Goal: Task Accomplishment & Management: Manage account settings

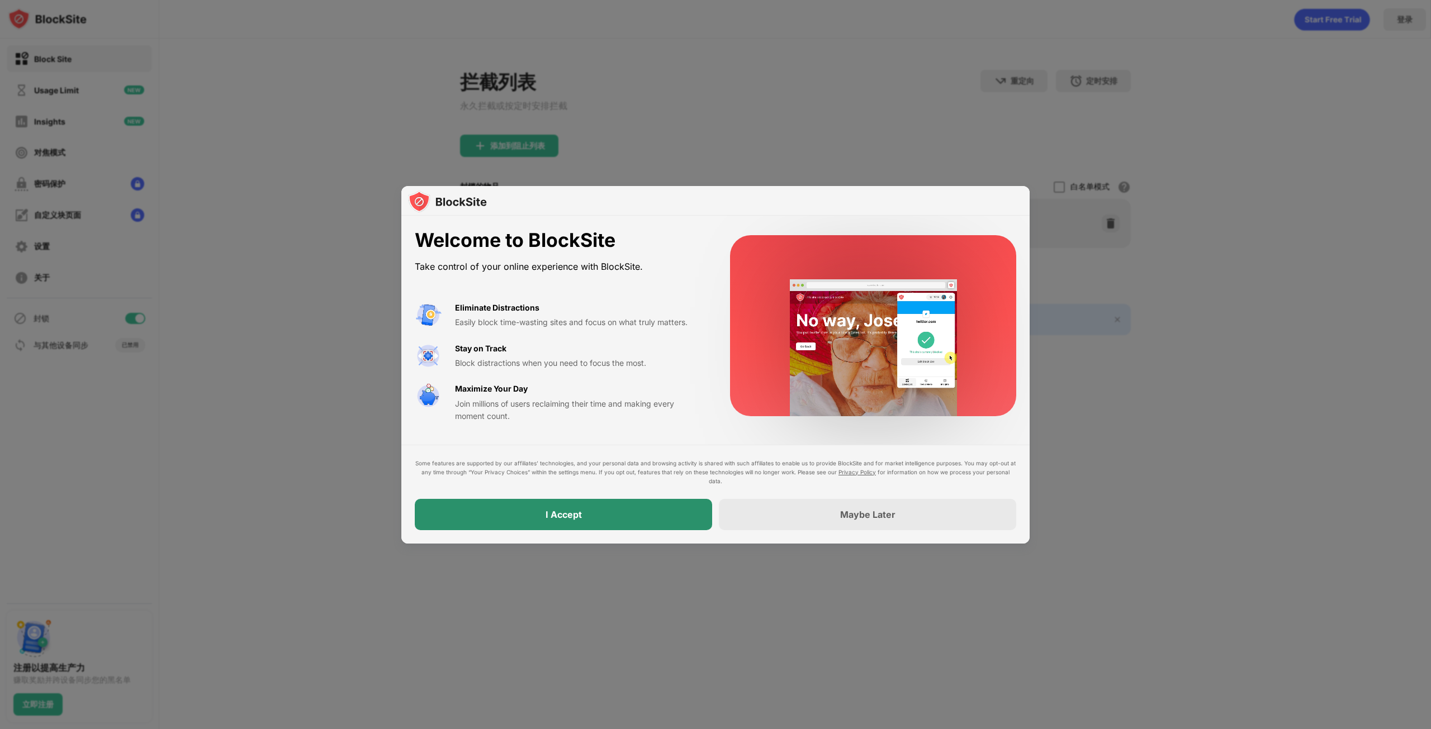
click at [568, 518] on div "I Accept" at bounding box center [563, 514] width 36 height 11
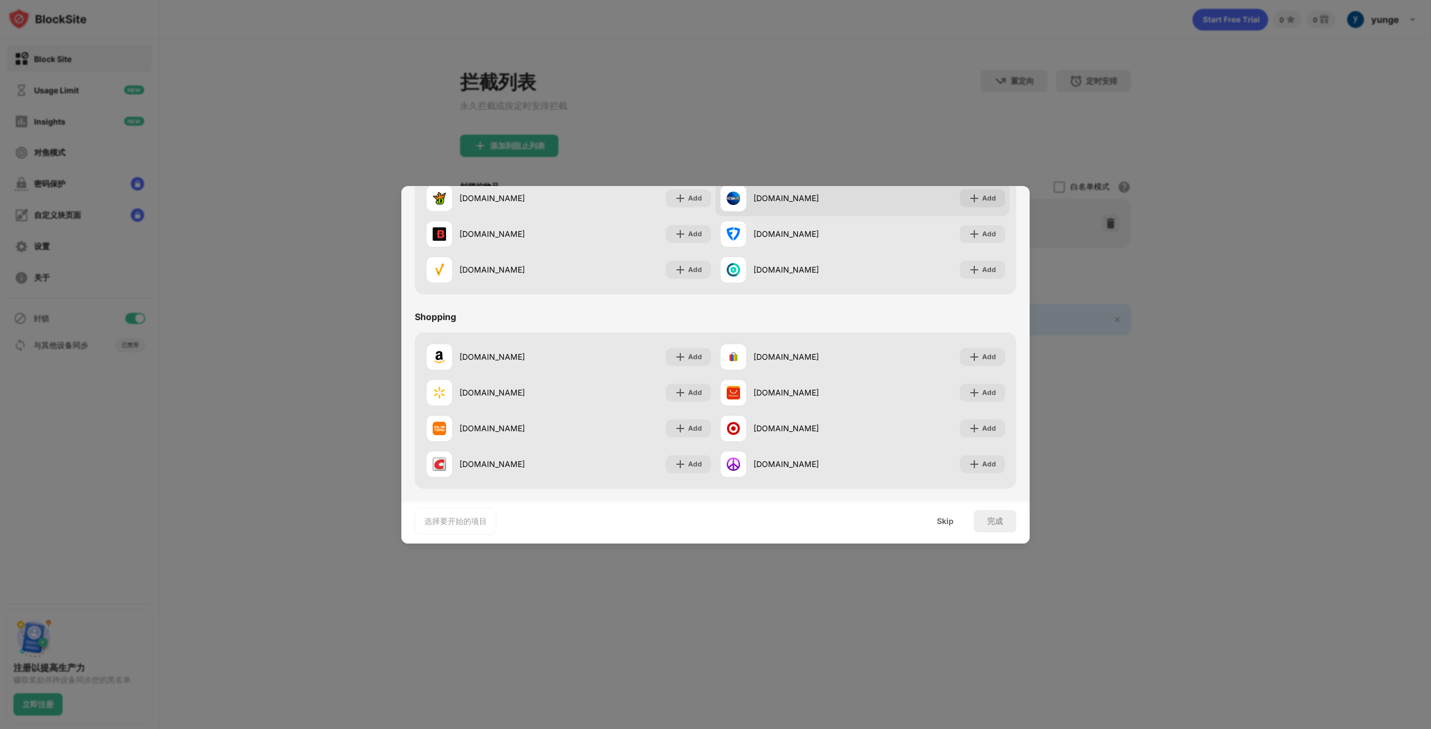
scroll to position [1171, 0]
click at [954, 523] on div "Skip" at bounding box center [945, 521] width 44 height 22
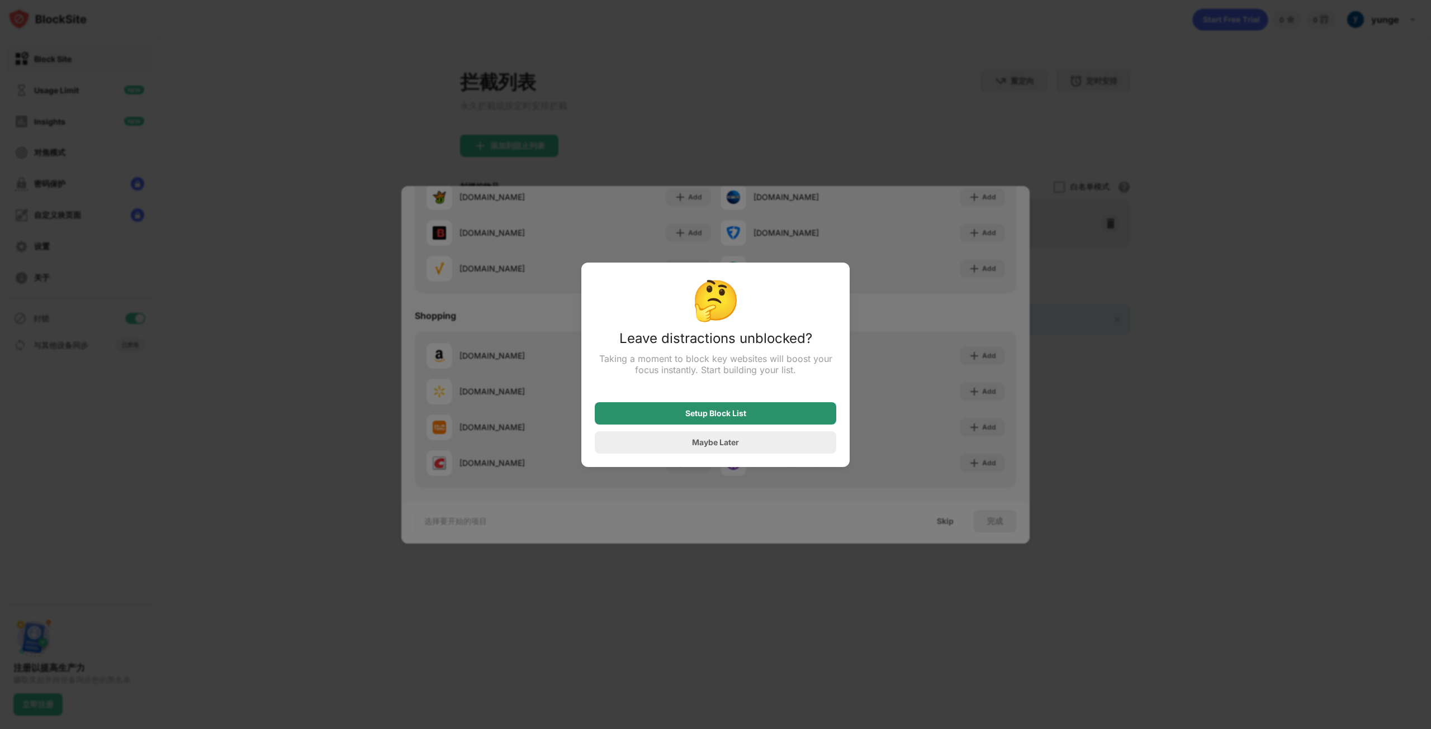
click at [763, 419] on div "Setup Block List" at bounding box center [715, 413] width 241 height 22
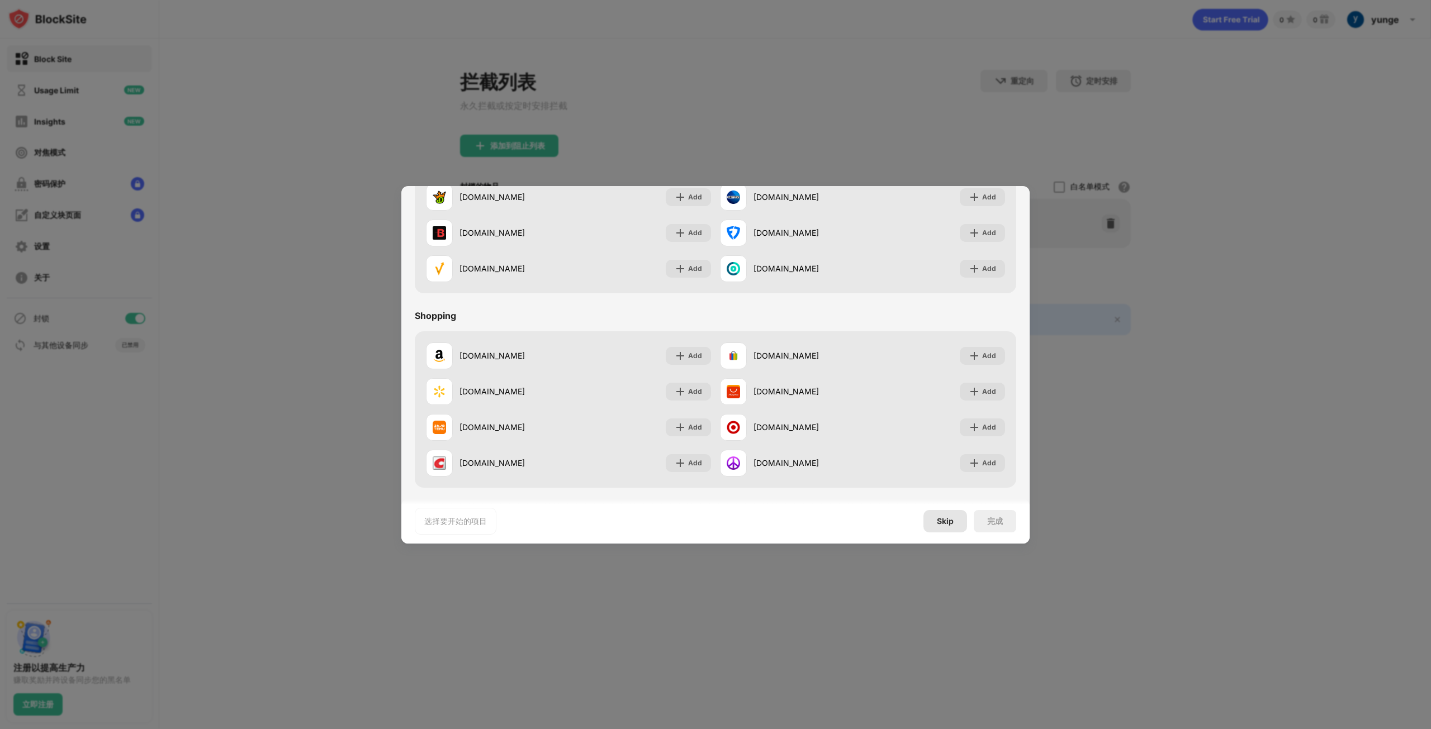
click at [934, 521] on div "Skip" at bounding box center [945, 521] width 44 height 22
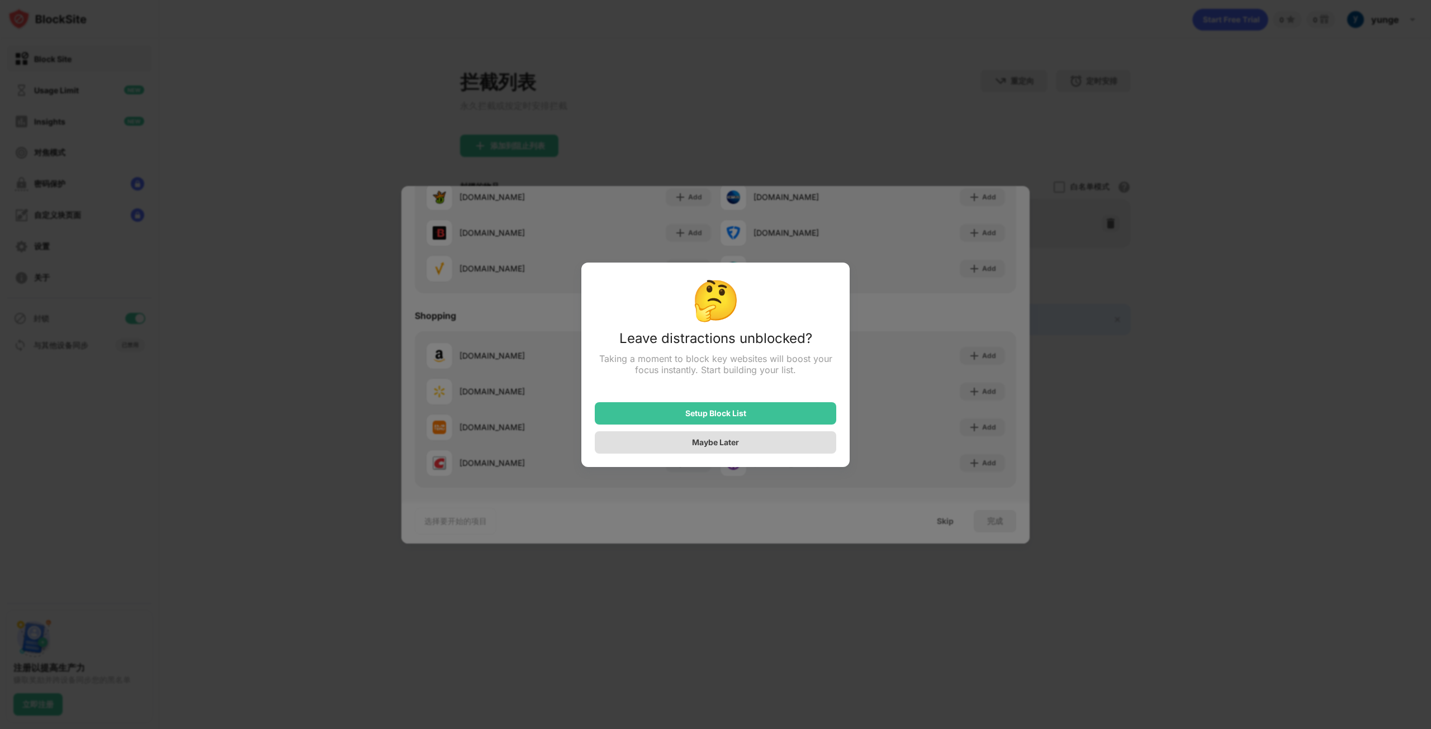
click at [751, 443] on div "Maybe Later" at bounding box center [715, 442] width 241 height 22
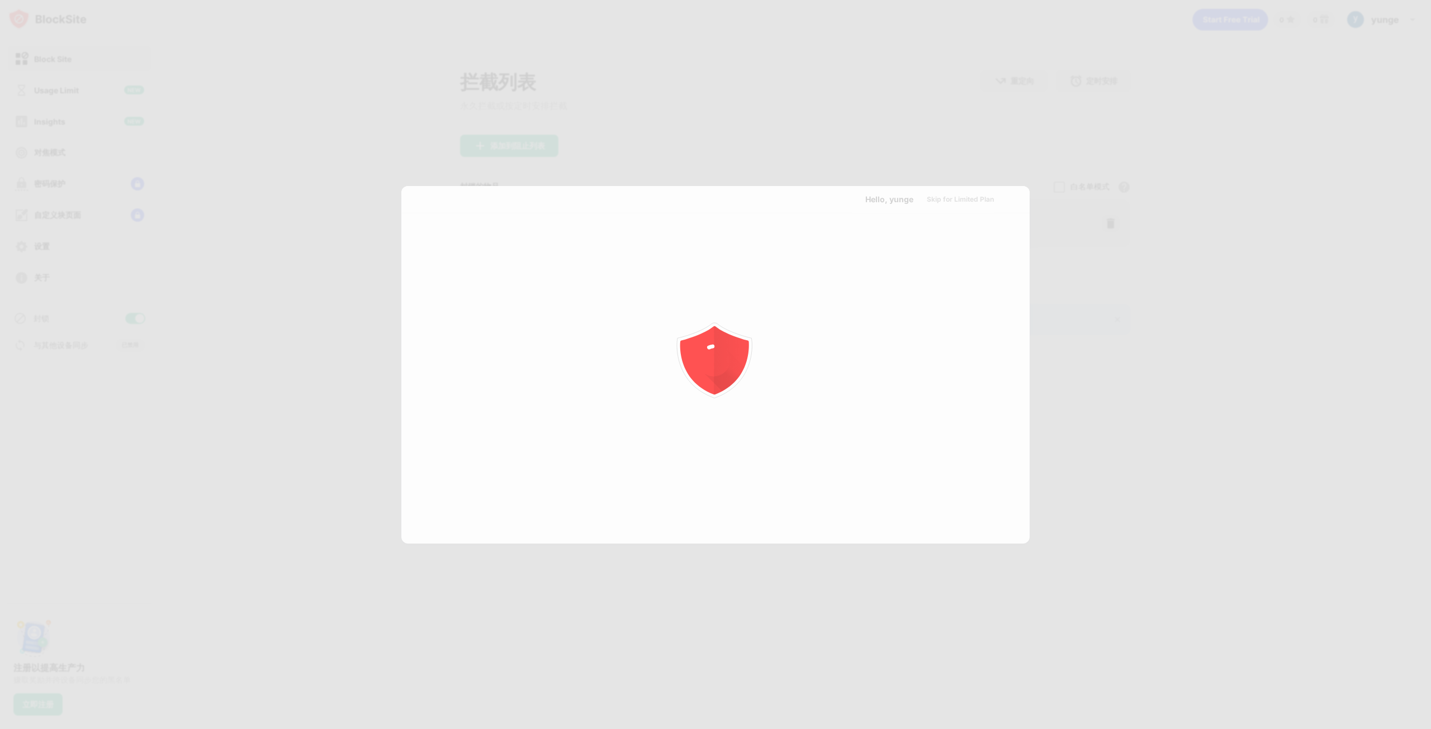
scroll to position [0, 0]
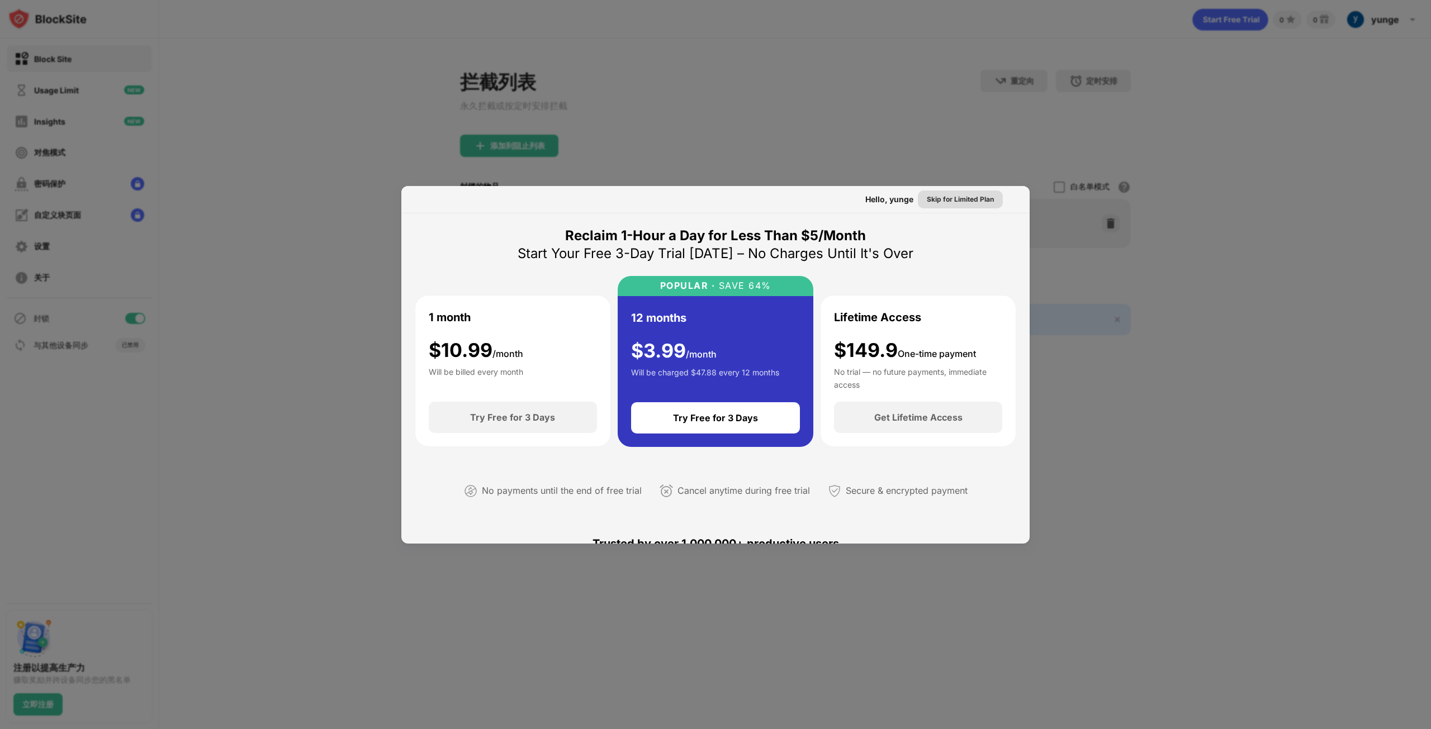
click at [937, 200] on div "Skip for Limited Plan" at bounding box center [960, 199] width 67 height 11
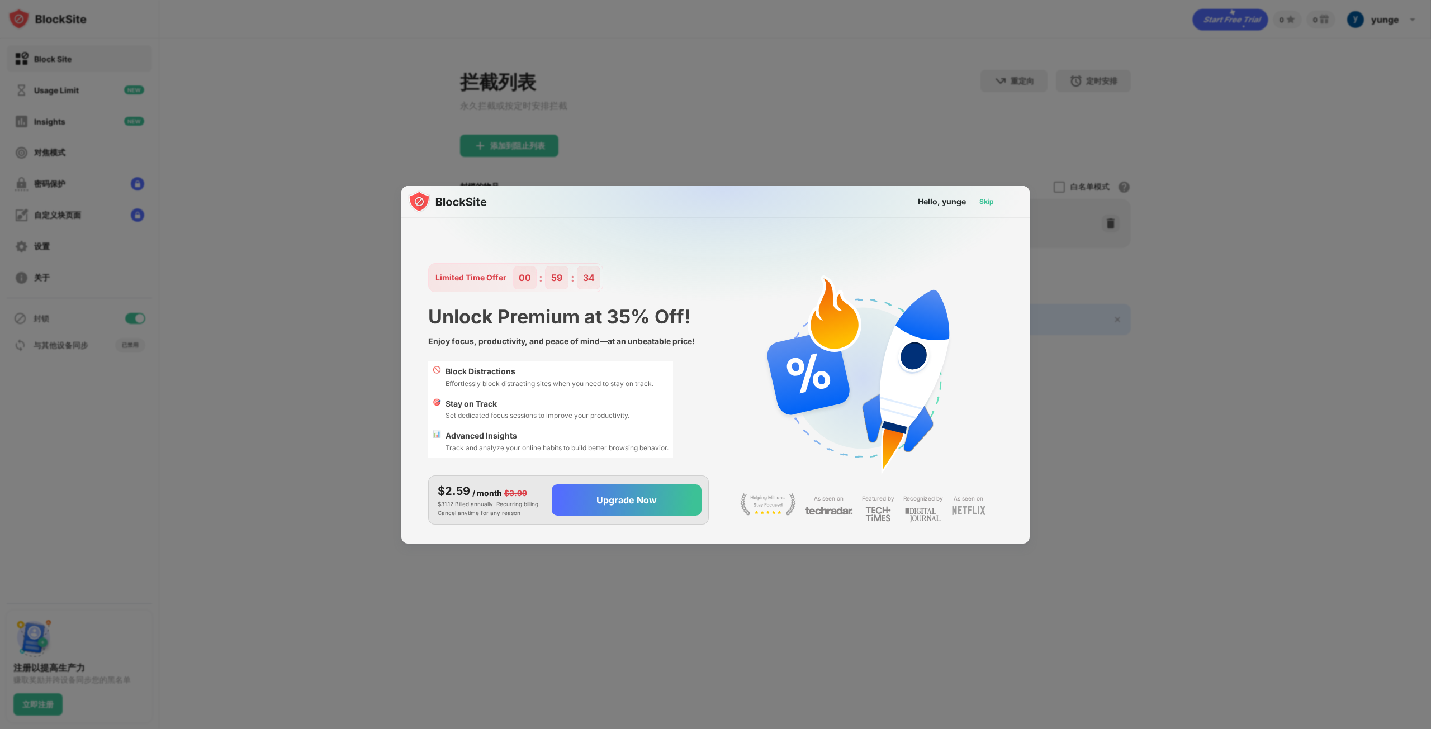
click at [979, 200] on div "Skip" at bounding box center [986, 202] width 32 height 18
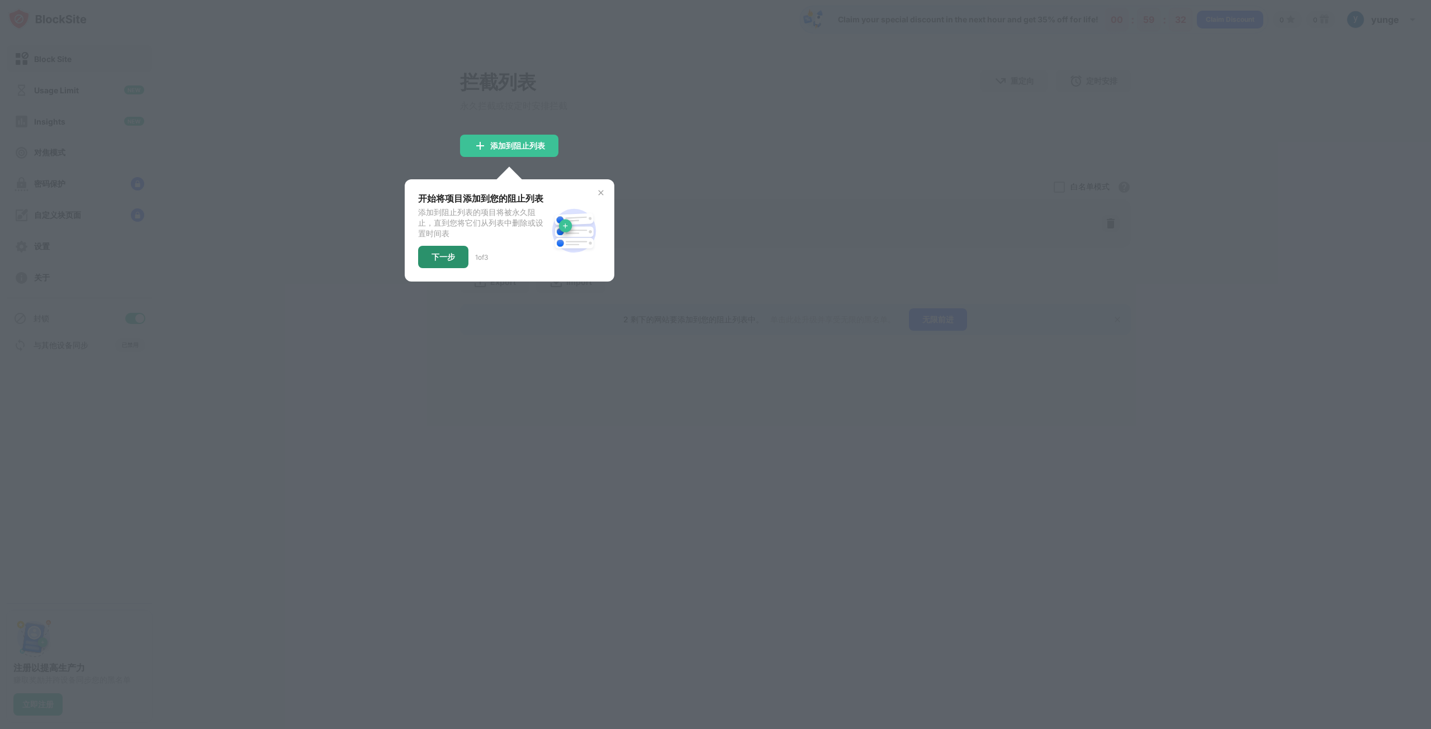
click at [440, 262] on div "下一步" at bounding box center [442, 257] width 23 height 9
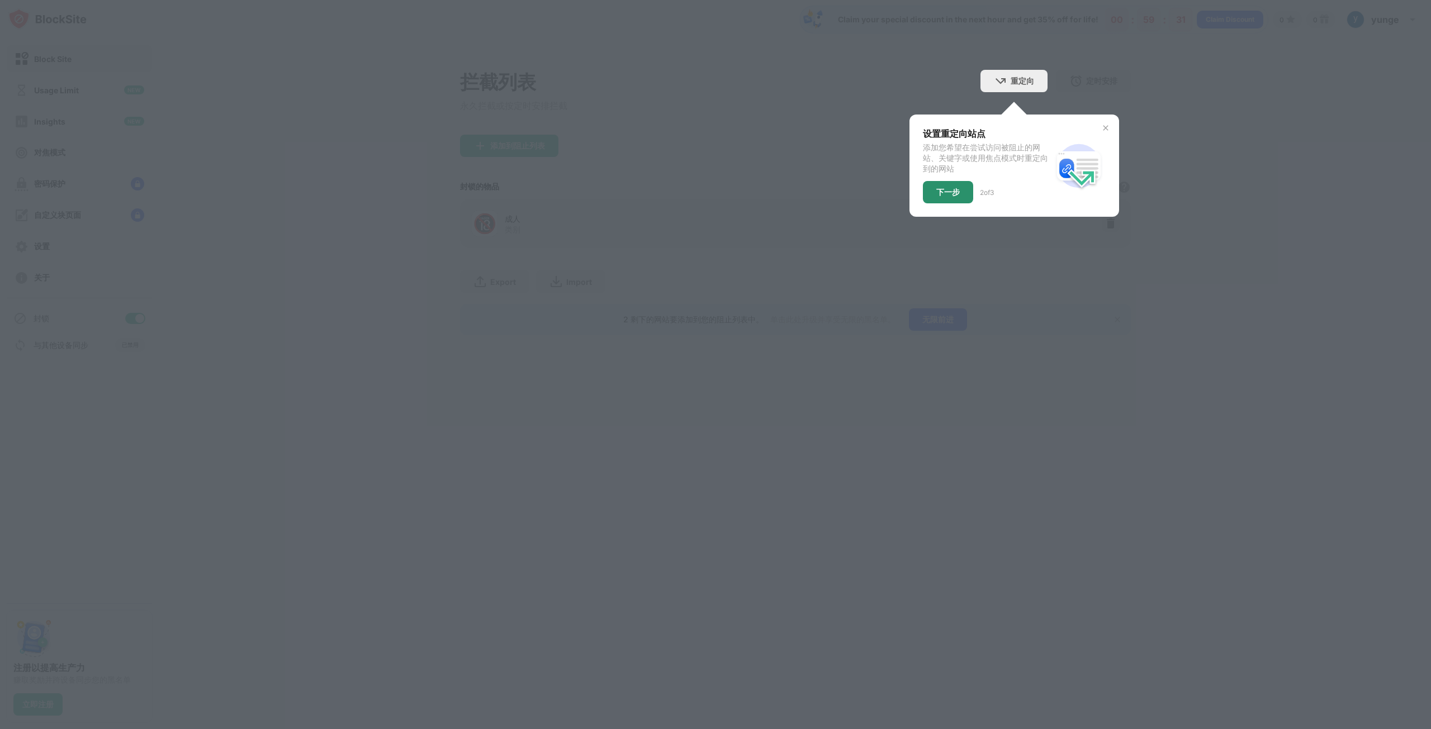
click at [938, 194] on div "下一步" at bounding box center [947, 192] width 23 height 9
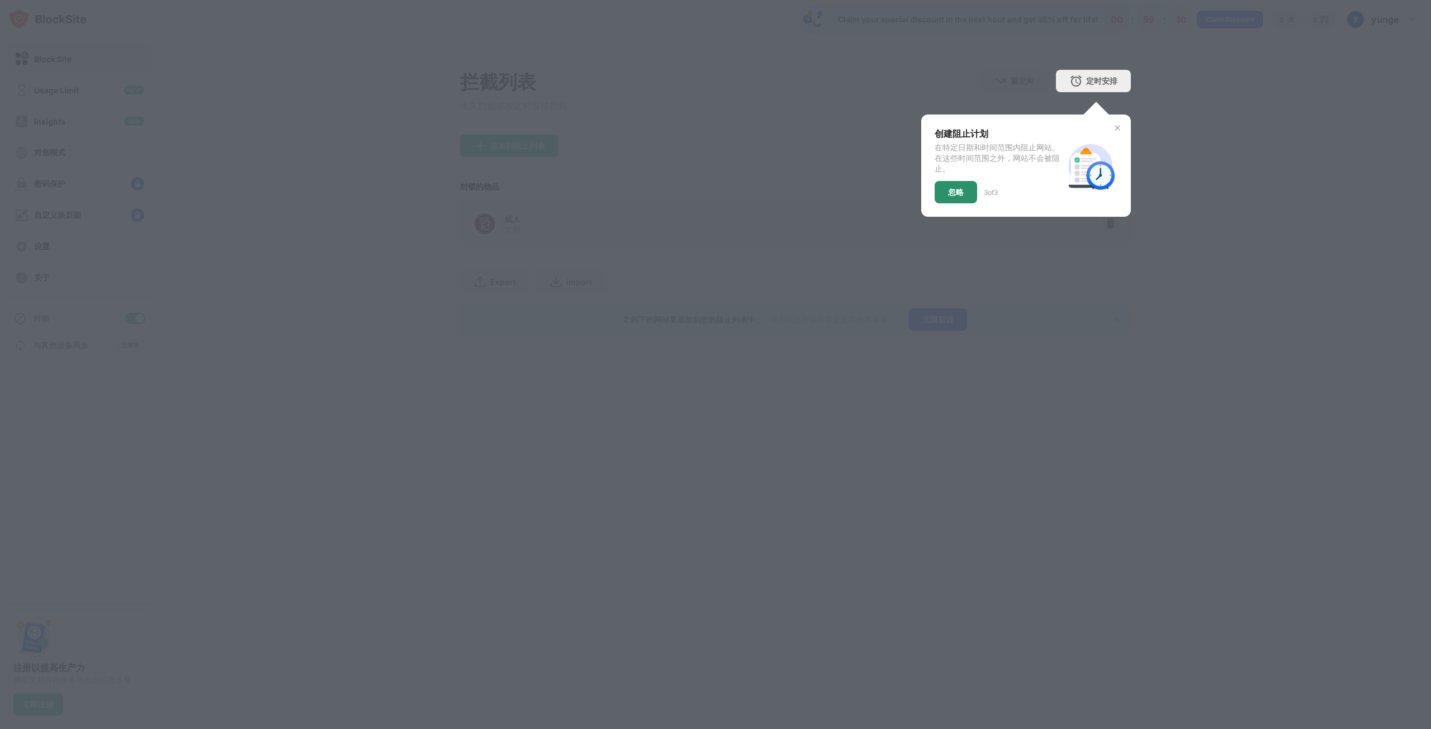
click at [947, 197] on div "忽略" at bounding box center [955, 192] width 42 height 22
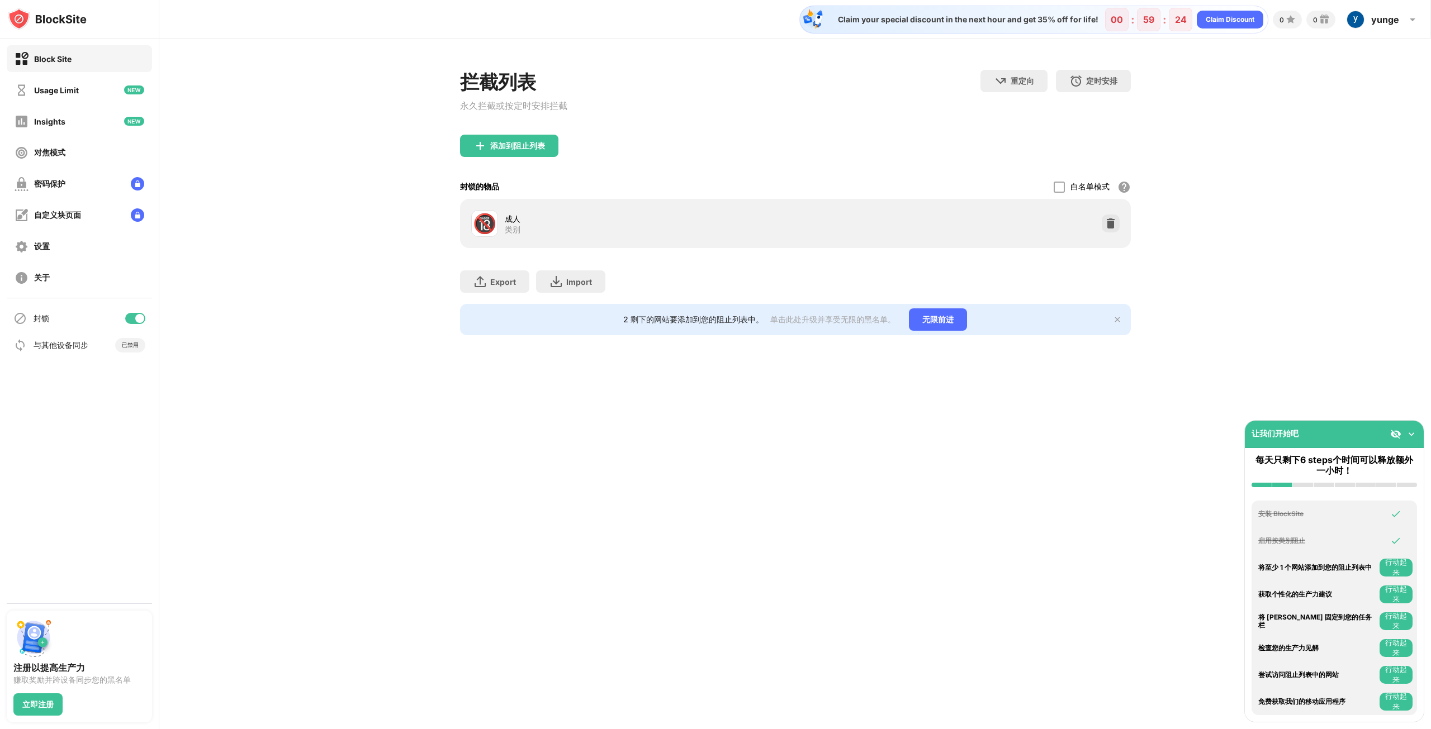
click at [788, 219] on div "成人" at bounding box center [650, 219] width 291 height 12
click at [525, 144] on div "添加到阻止列表" at bounding box center [517, 145] width 55 height 9
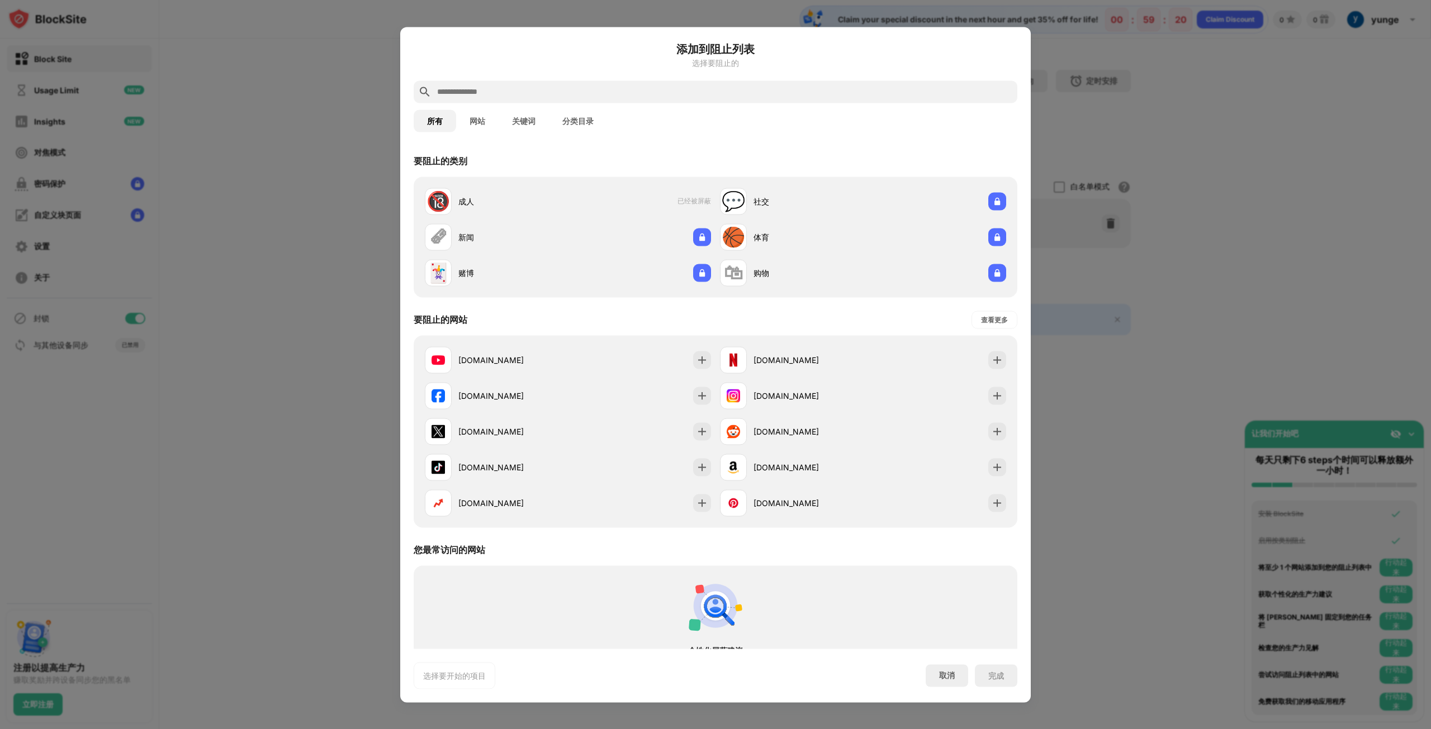
click at [544, 92] on input "text" at bounding box center [724, 91] width 577 height 13
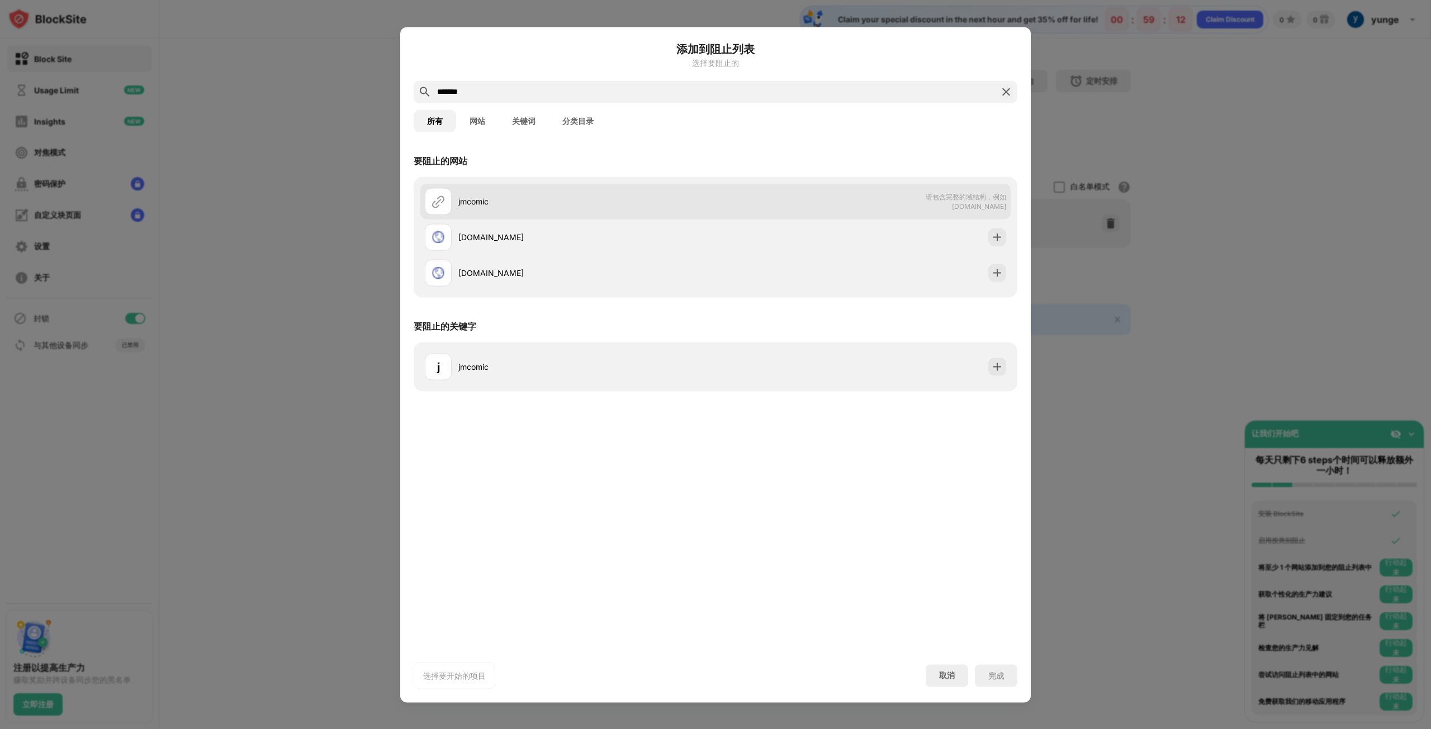
type input "*******"
click at [469, 197] on div "jmcomic" at bounding box center [586, 202] width 257 height 12
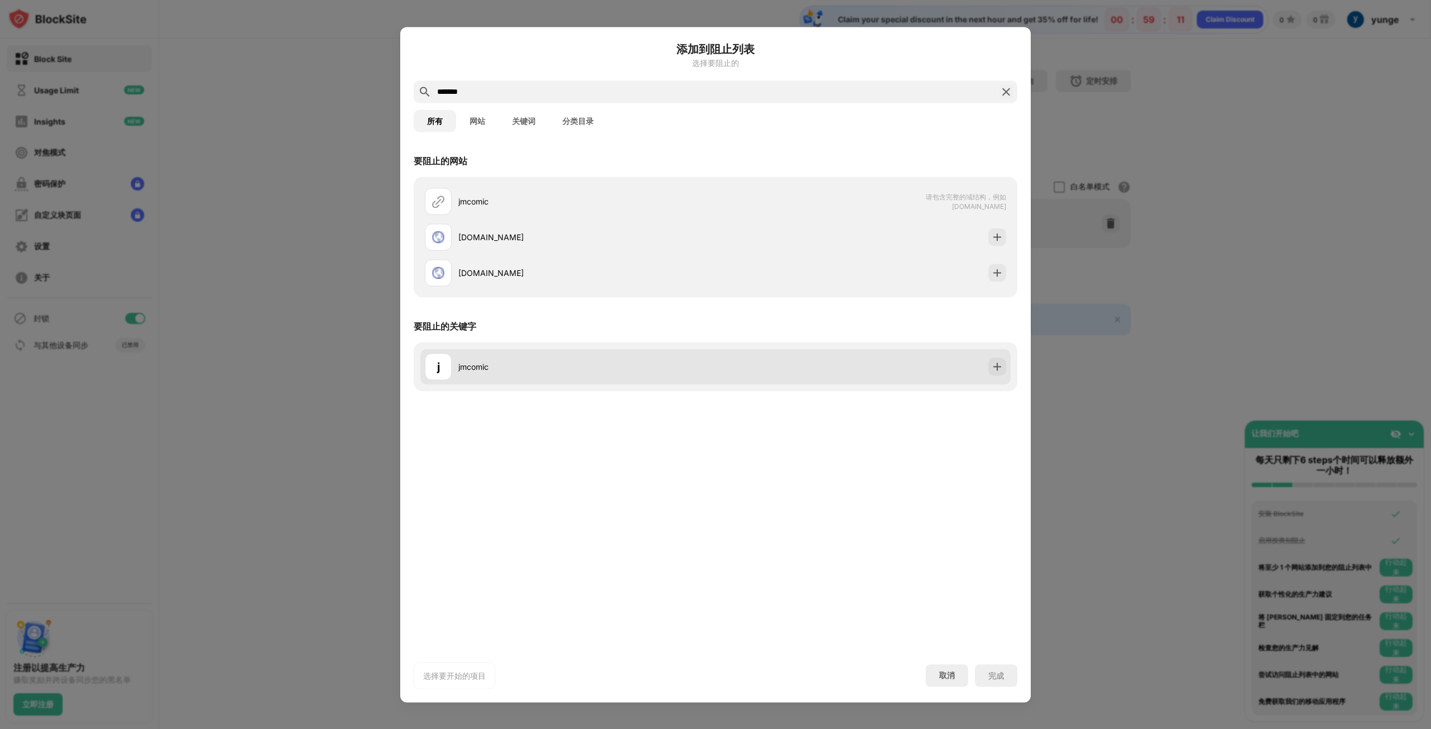
click at [526, 362] on div "jmcomic" at bounding box center [586, 367] width 257 height 12
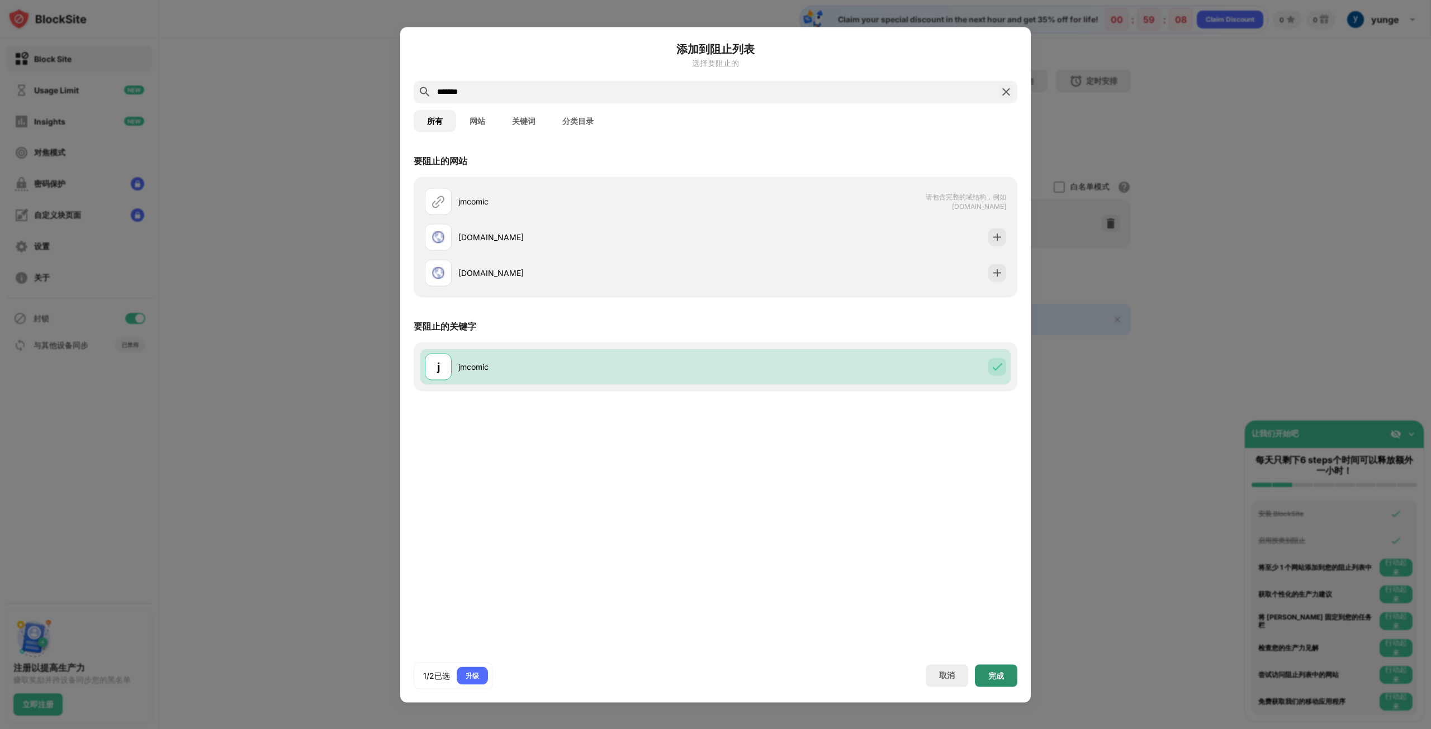
click at [988, 678] on div "完成" at bounding box center [996, 675] width 16 height 9
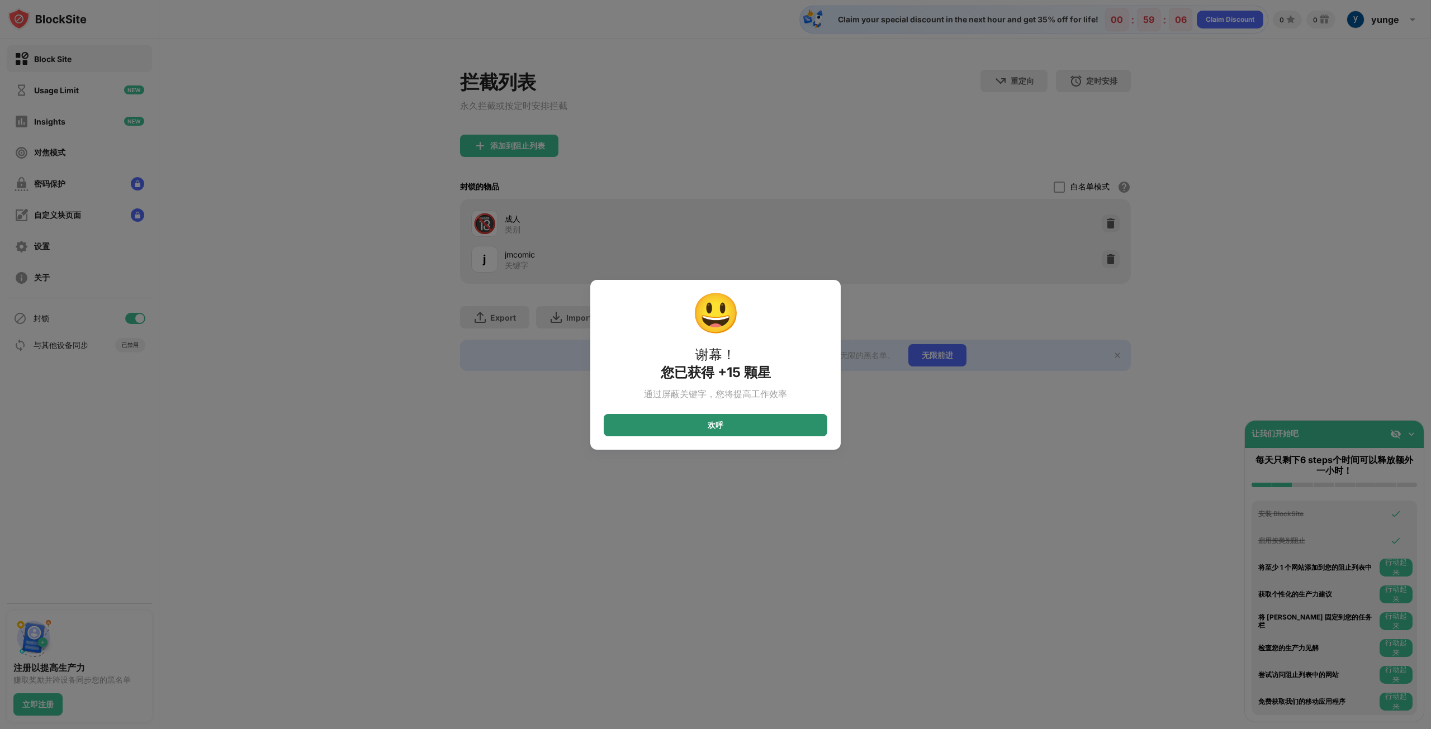
click at [756, 425] on div "欢呼" at bounding box center [716, 425] width 224 height 22
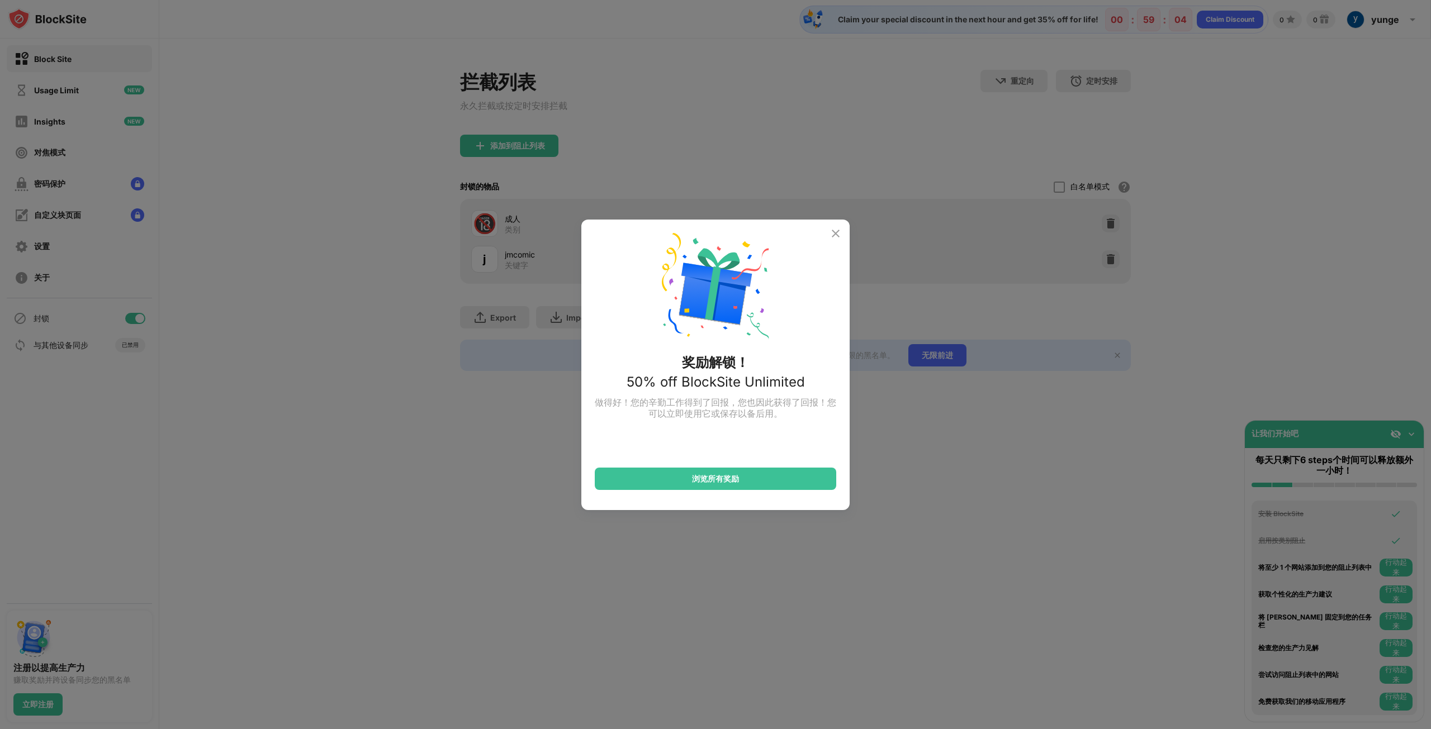
click at [834, 230] on img at bounding box center [835, 233] width 13 height 13
